Goal: Navigation & Orientation: Find specific page/section

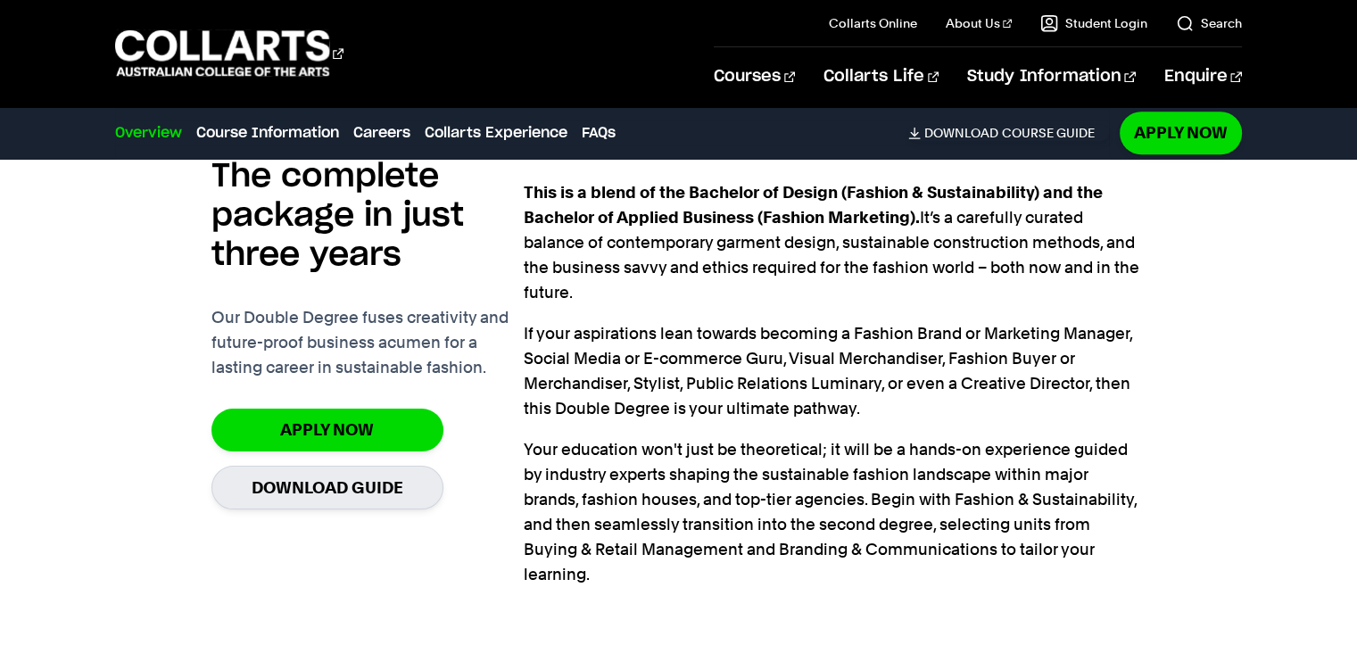
scroll to position [1463, 0]
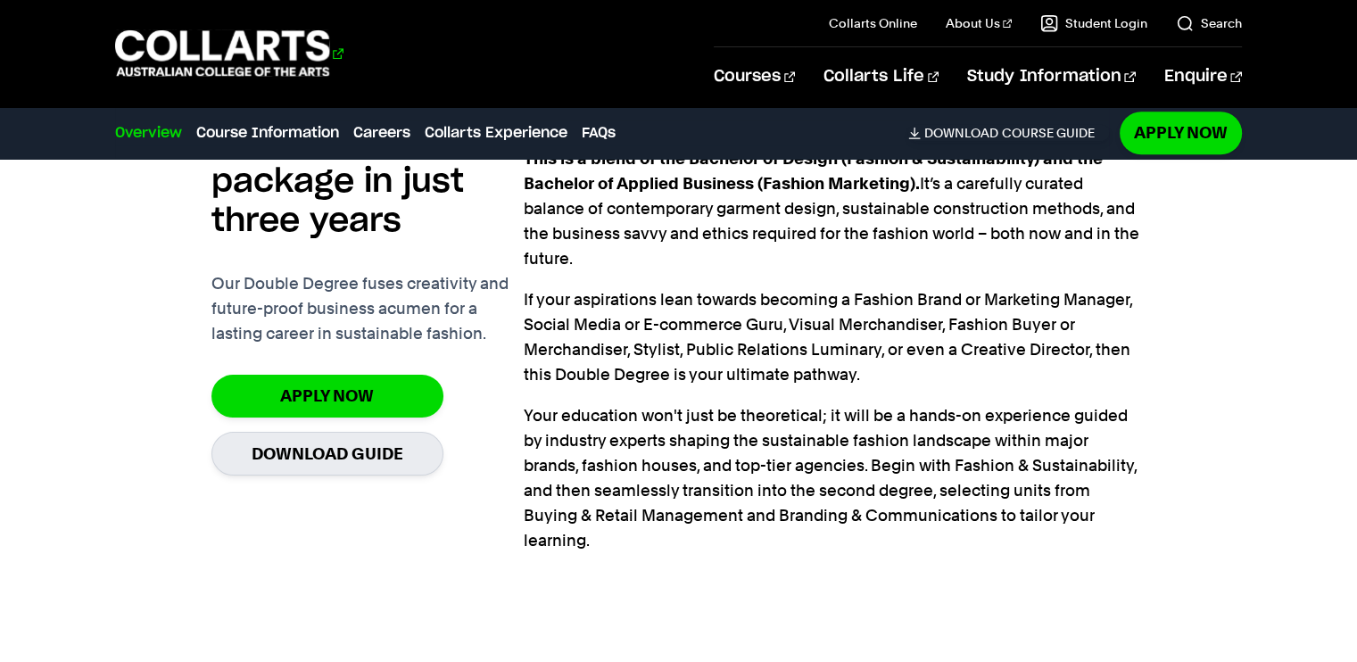
click at [173, 35] on 1 "Go to homepage" at bounding box center [222, 53] width 215 height 46
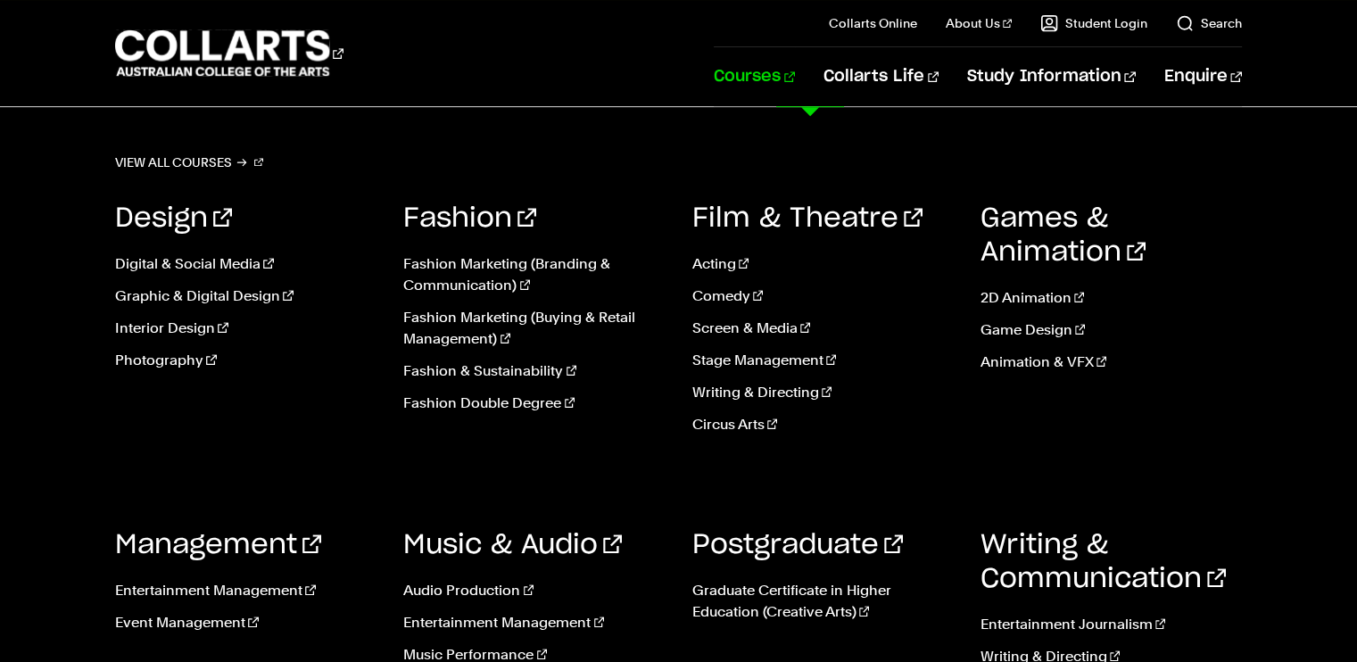
scroll to position [928, 0]
click at [213, 161] on link "View all courses" at bounding box center [189, 162] width 148 height 25
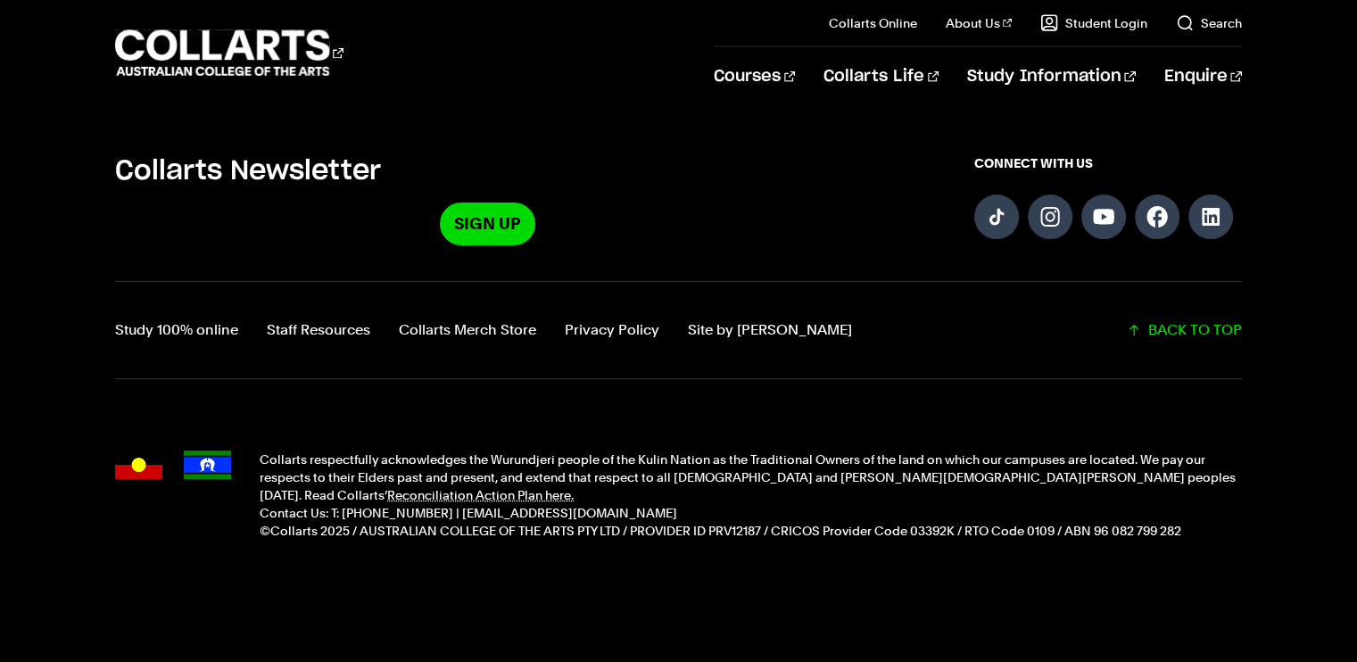
scroll to position [4180, 0]
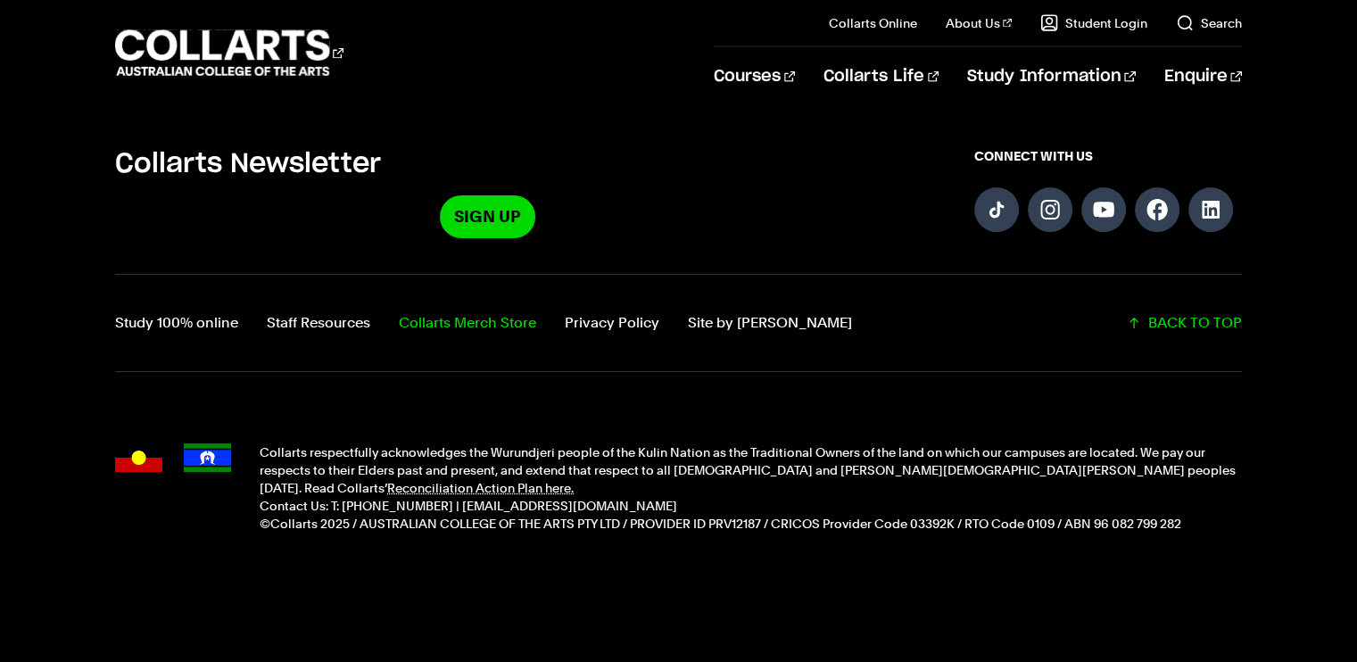
click at [425, 310] on link "Collarts Merch Store" at bounding box center [467, 322] width 137 height 25
